Goal: Task Accomplishment & Management: Manage account settings

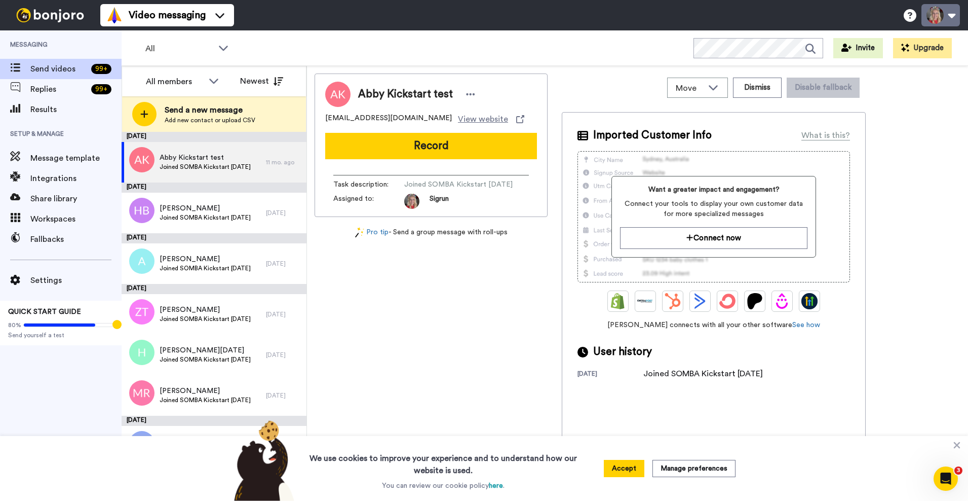
click at [941, 15] on button at bounding box center [941, 15] width 39 height 22
